Goal: Information Seeking & Learning: Find specific page/section

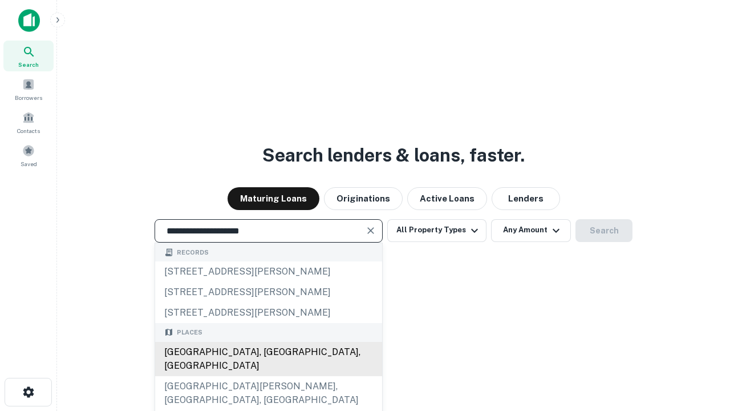
click at [268, 376] on div "[GEOGRAPHIC_DATA], [GEOGRAPHIC_DATA], [GEOGRAPHIC_DATA]" at bounding box center [268, 359] width 227 height 34
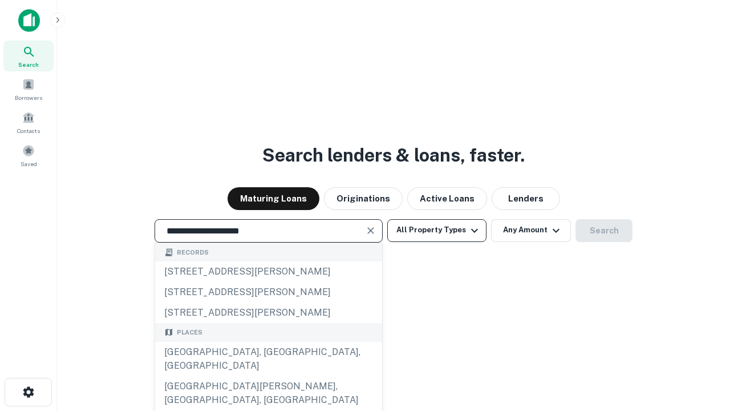
click at [437, 230] on button "All Property Types" at bounding box center [436, 230] width 99 height 23
type input "**********"
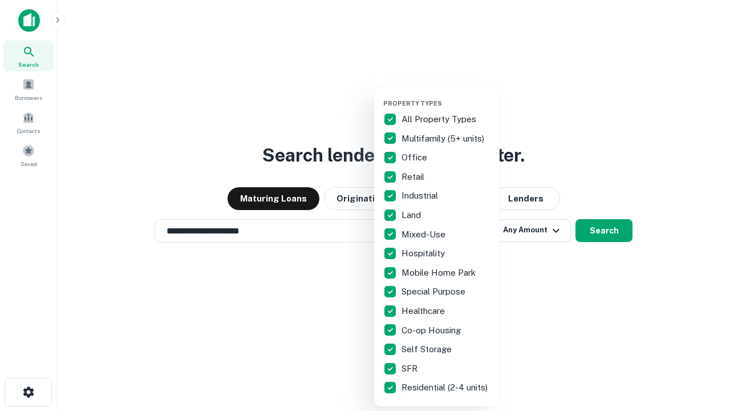
click at [446, 96] on button "button" at bounding box center [445, 96] width 125 height 1
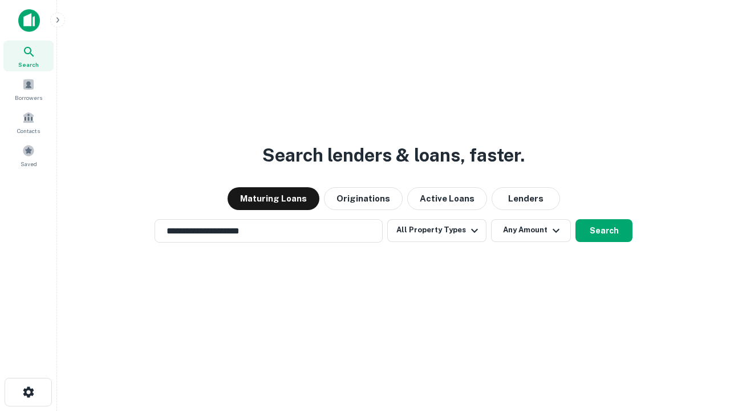
scroll to position [18, 0]
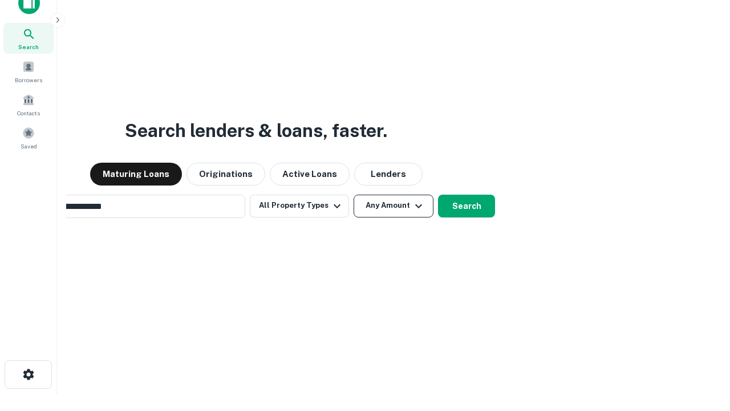
click at [354, 194] on button "Any Amount" at bounding box center [394, 205] width 80 height 23
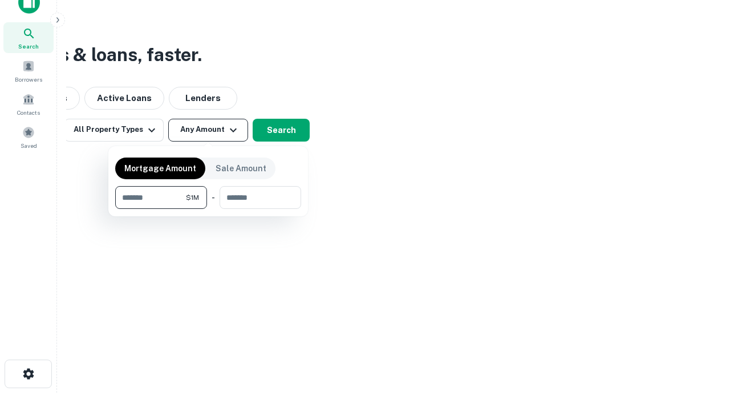
type input "*******"
click at [208, 209] on button "button" at bounding box center [208, 209] width 186 height 1
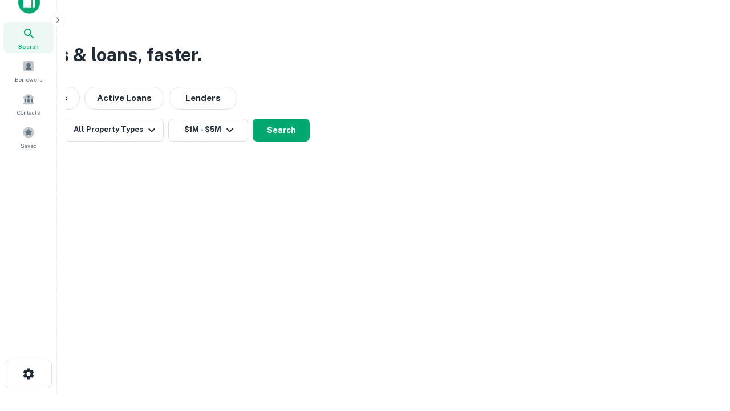
scroll to position [18, 0]
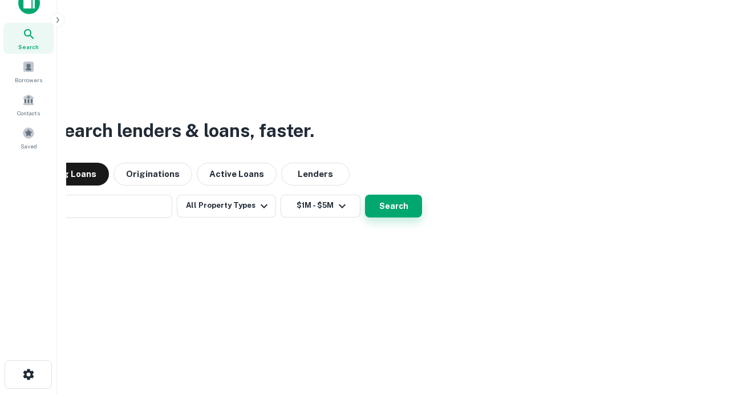
click at [365, 194] on button "Search" at bounding box center [393, 205] width 57 height 23
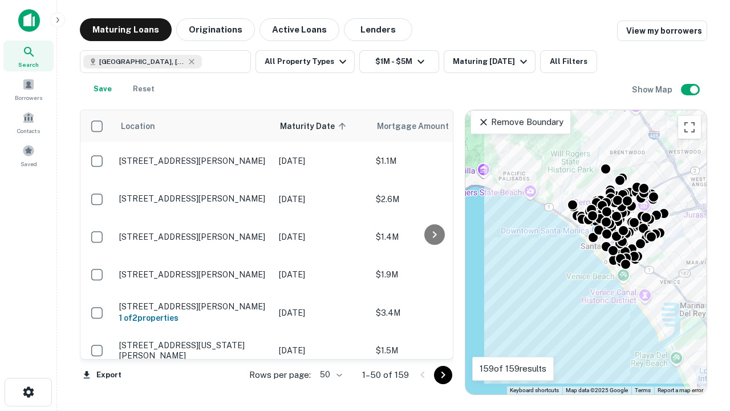
click at [329, 374] on body "Search Borrowers Contacts Saved Maturing Loans Originations Active Loans Lender…" at bounding box center [365, 205] width 730 height 411
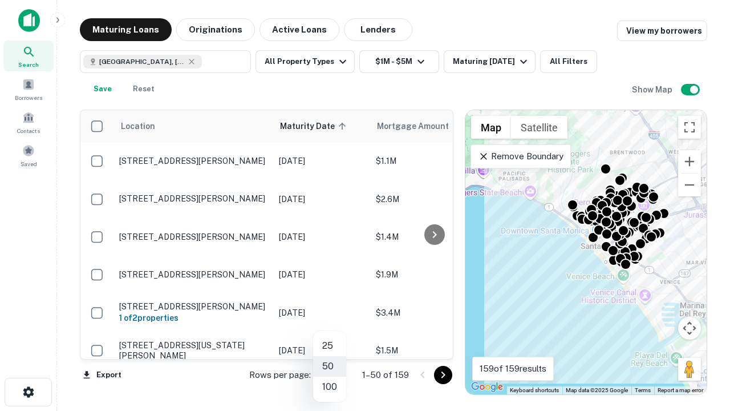
click at [330, 346] on li "25" at bounding box center [329, 345] width 33 height 21
